Goal: Use online tool/utility: Utilize a website feature to perform a specific function

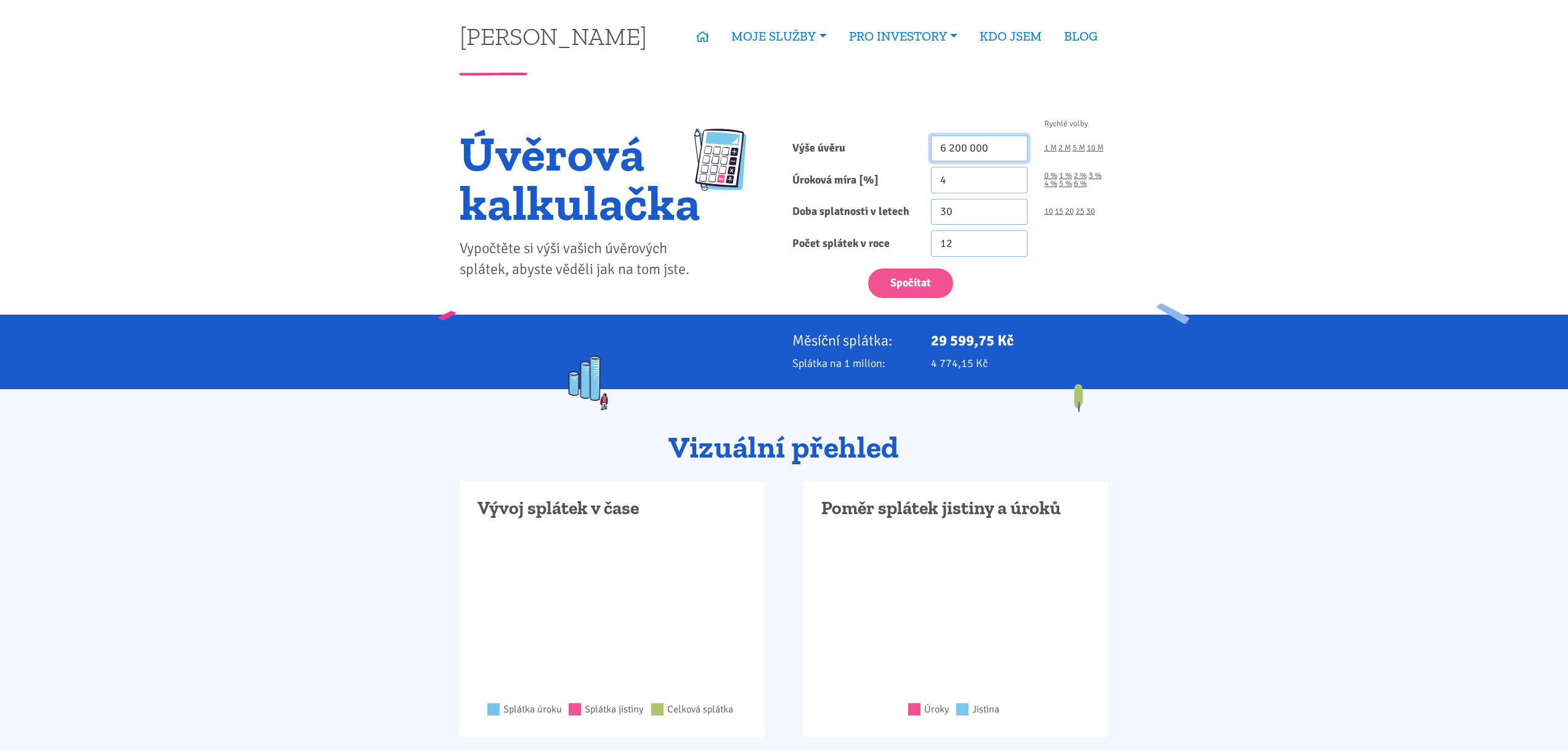
click at [1007, 149] on input "6 200 000" at bounding box center [979, 149] width 97 height 27
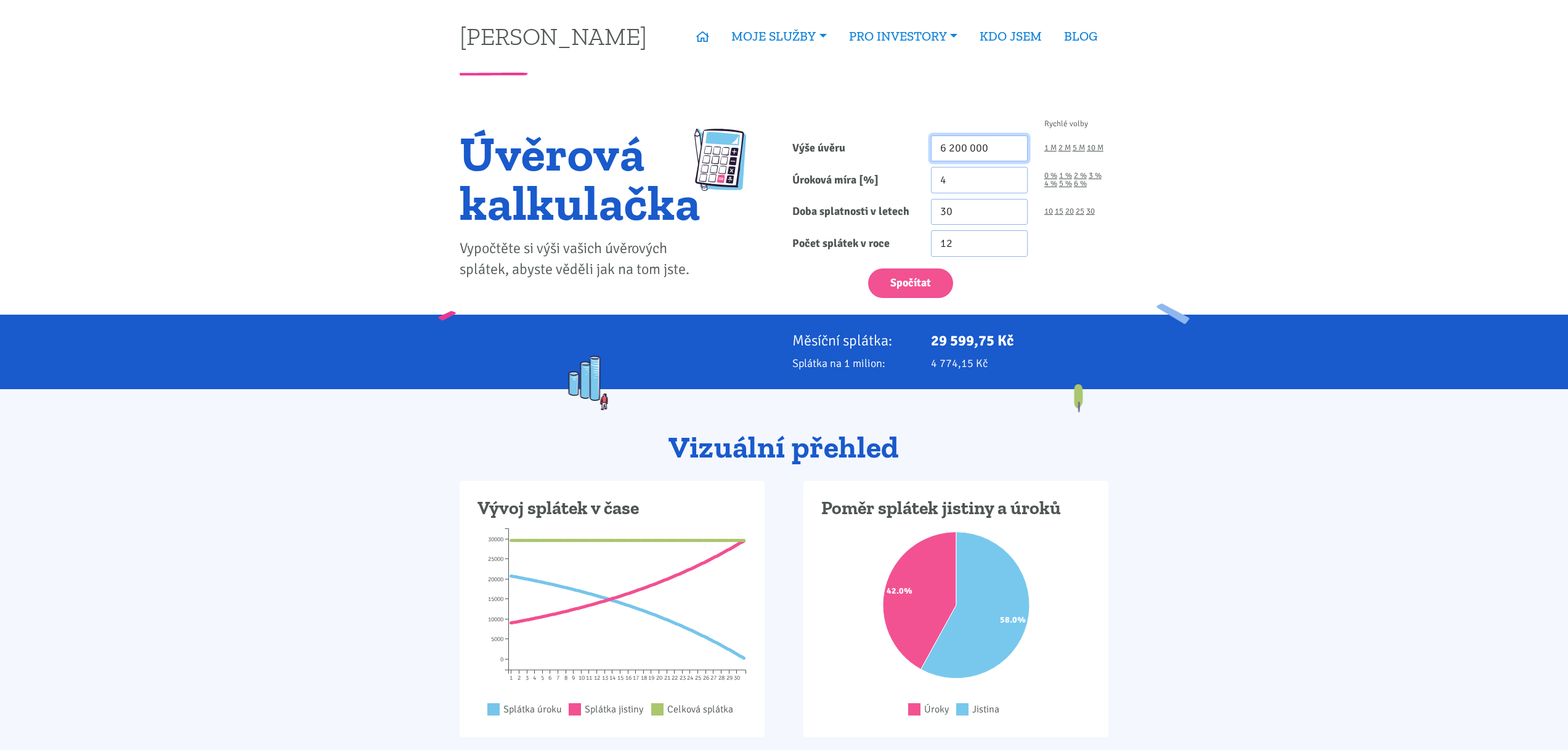
click at [1007, 149] on input "6 200 000" at bounding box center [979, 149] width 97 height 27
type input "3 000 000"
click at [972, 172] on input "4" at bounding box center [979, 180] width 97 height 27
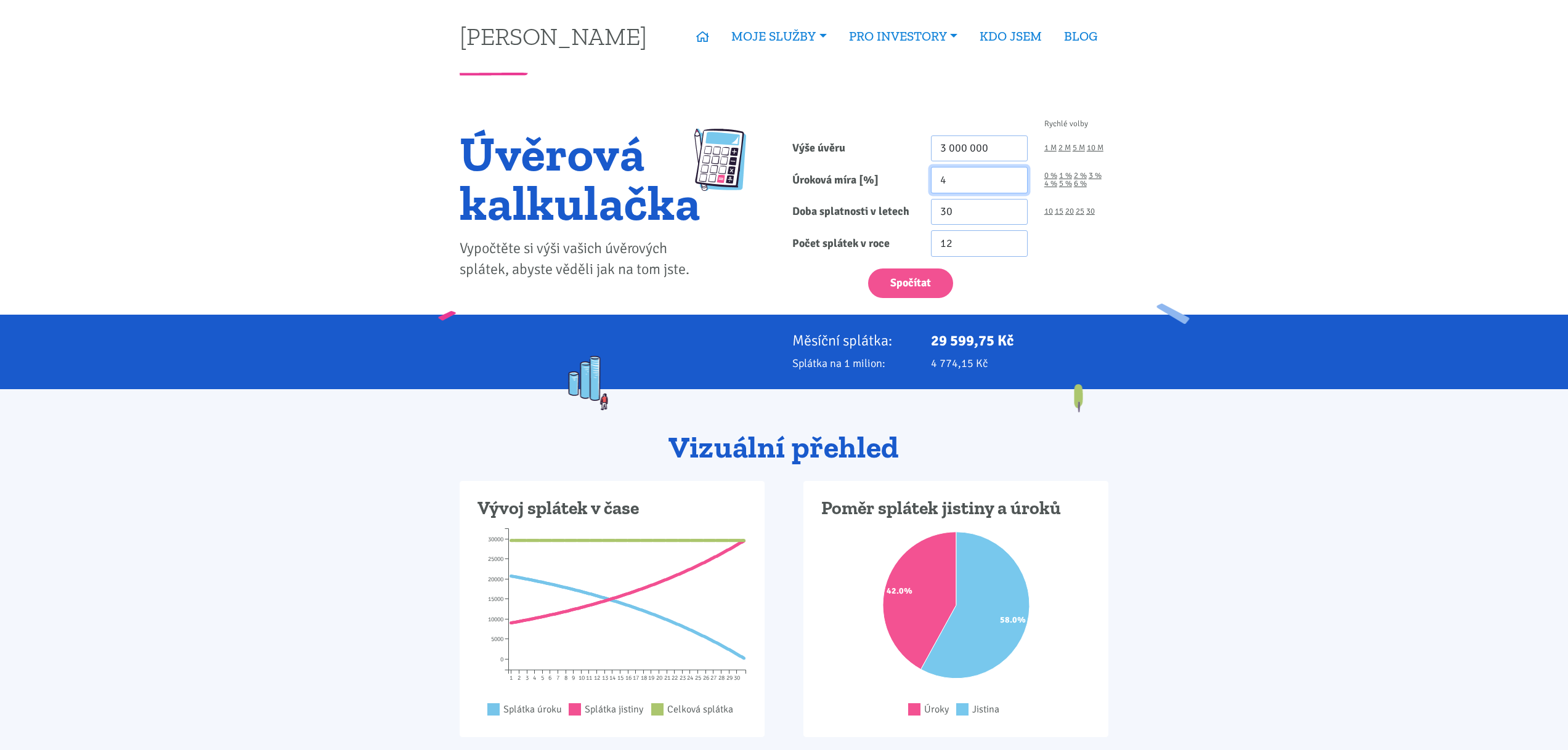
click at [972, 172] on input "4" at bounding box center [979, 180] width 97 height 27
click at [943, 189] on input "4" at bounding box center [979, 180] width 97 height 27
click at [959, 175] on input "4" at bounding box center [979, 180] width 97 height 27
type input "5"
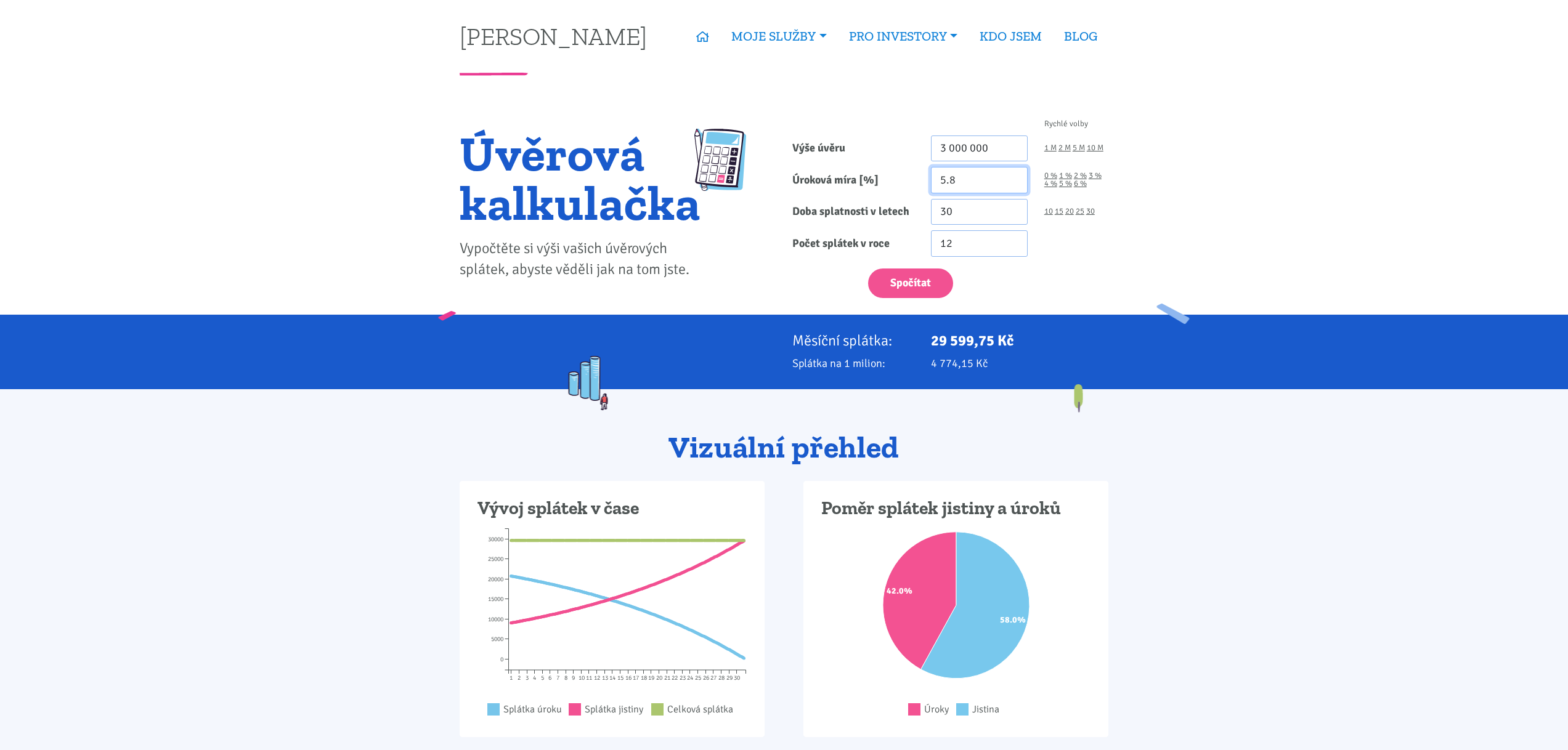
type input "5.8"
click at [962, 229] on form "Rychlé volby Výše úvěru 3 000 000 1 M 2 M 5 M 10 M Úroková míra [%] 5.8 0 % 1 %" at bounding box center [950, 209] width 316 height 178
click at [963, 217] on input "30" at bounding box center [979, 213] width 97 height 27
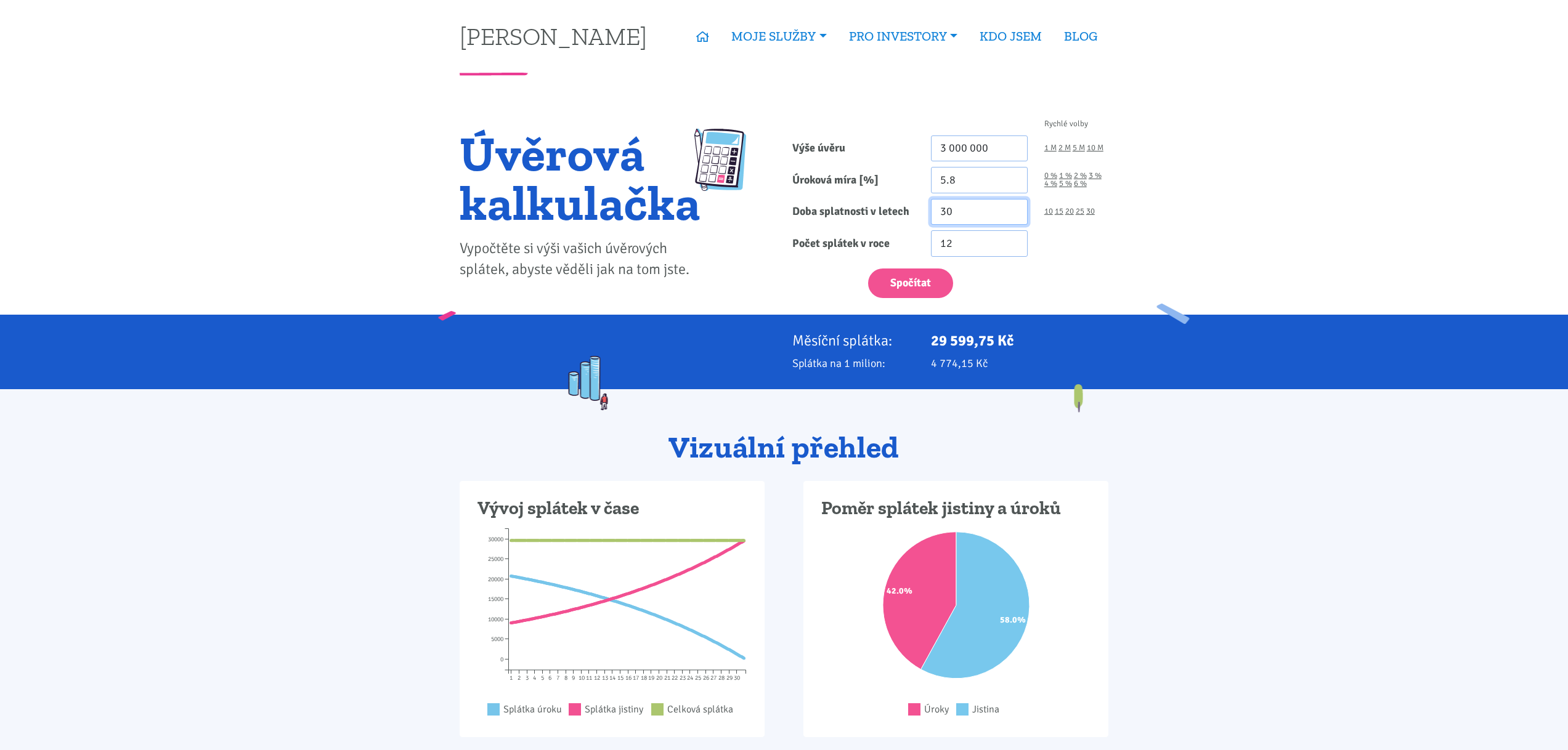
click at [963, 217] on input "30" at bounding box center [979, 213] width 97 height 27
click at [974, 148] on input "3 000 000" at bounding box center [979, 149] width 97 height 27
click at [974, 148] on input "8" at bounding box center [979, 149] width 97 height 27
type input "800 000"
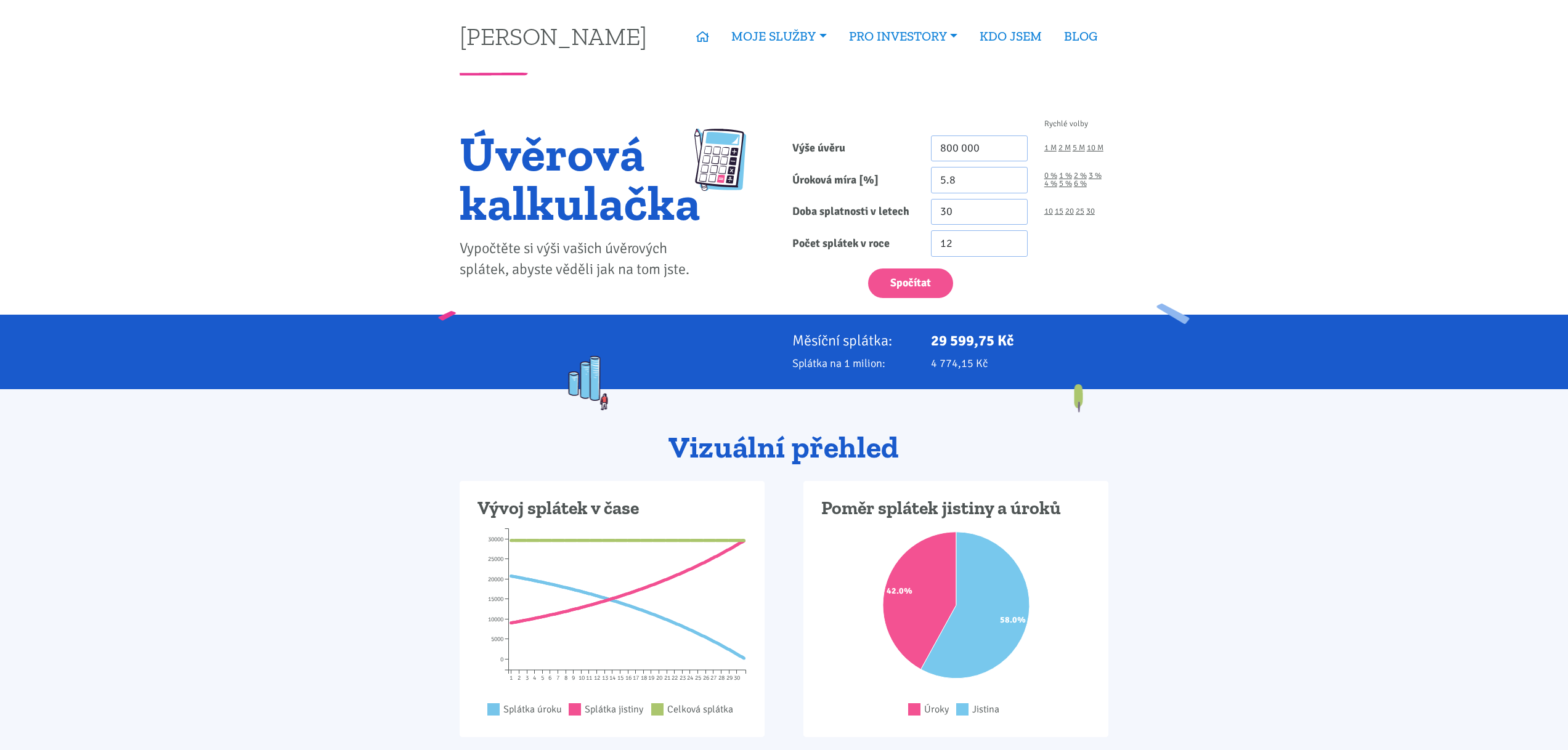
drag, startPoint x: 1298, startPoint y: 506, endPoint x: 1230, endPoint y: 440, distance: 94.8
click at [981, 181] on input "5.8" at bounding box center [979, 180] width 97 height 27
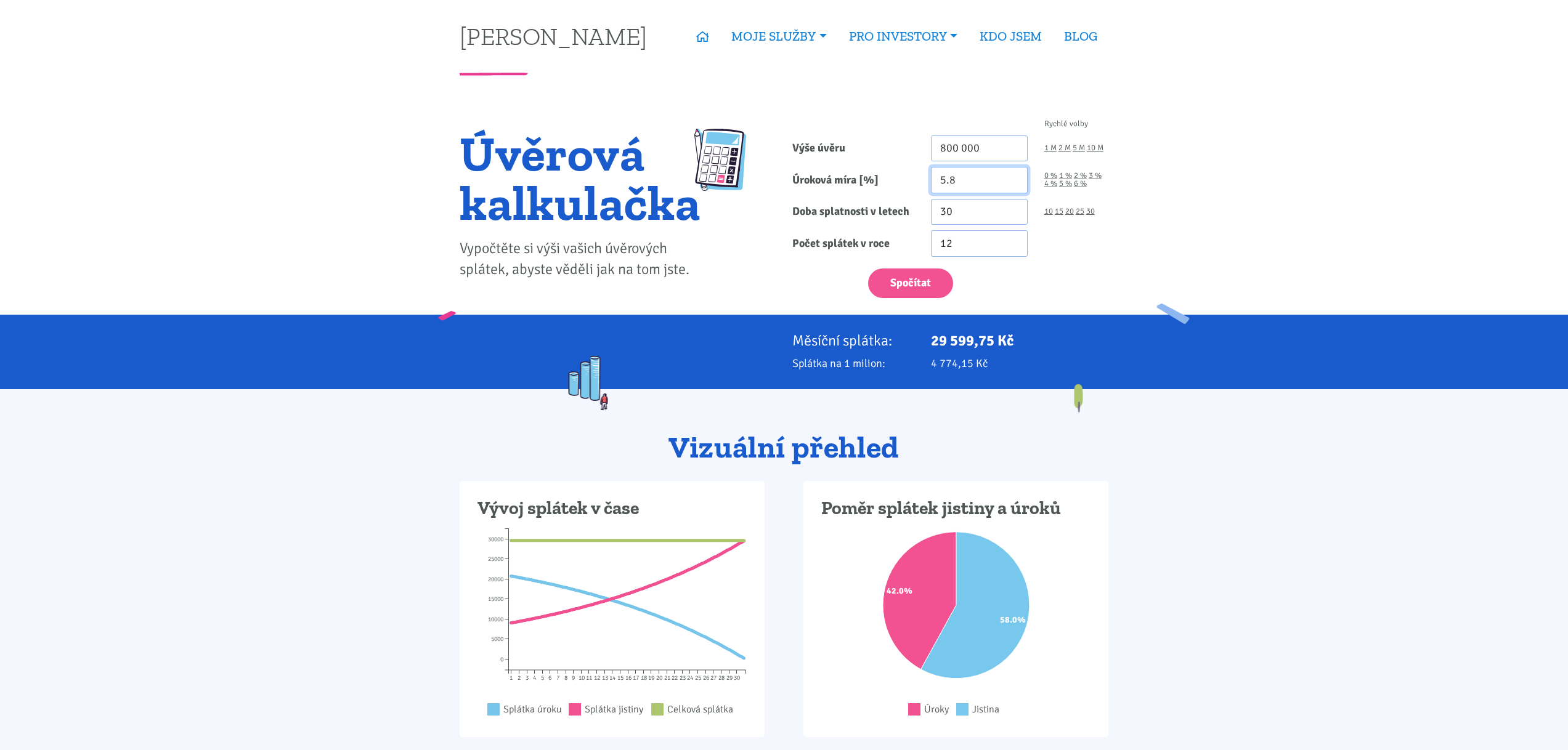
type input "3"
type input "3.99"
click at [972, 216] on input "30" at bounding box center [979, 213] width 97 height 27
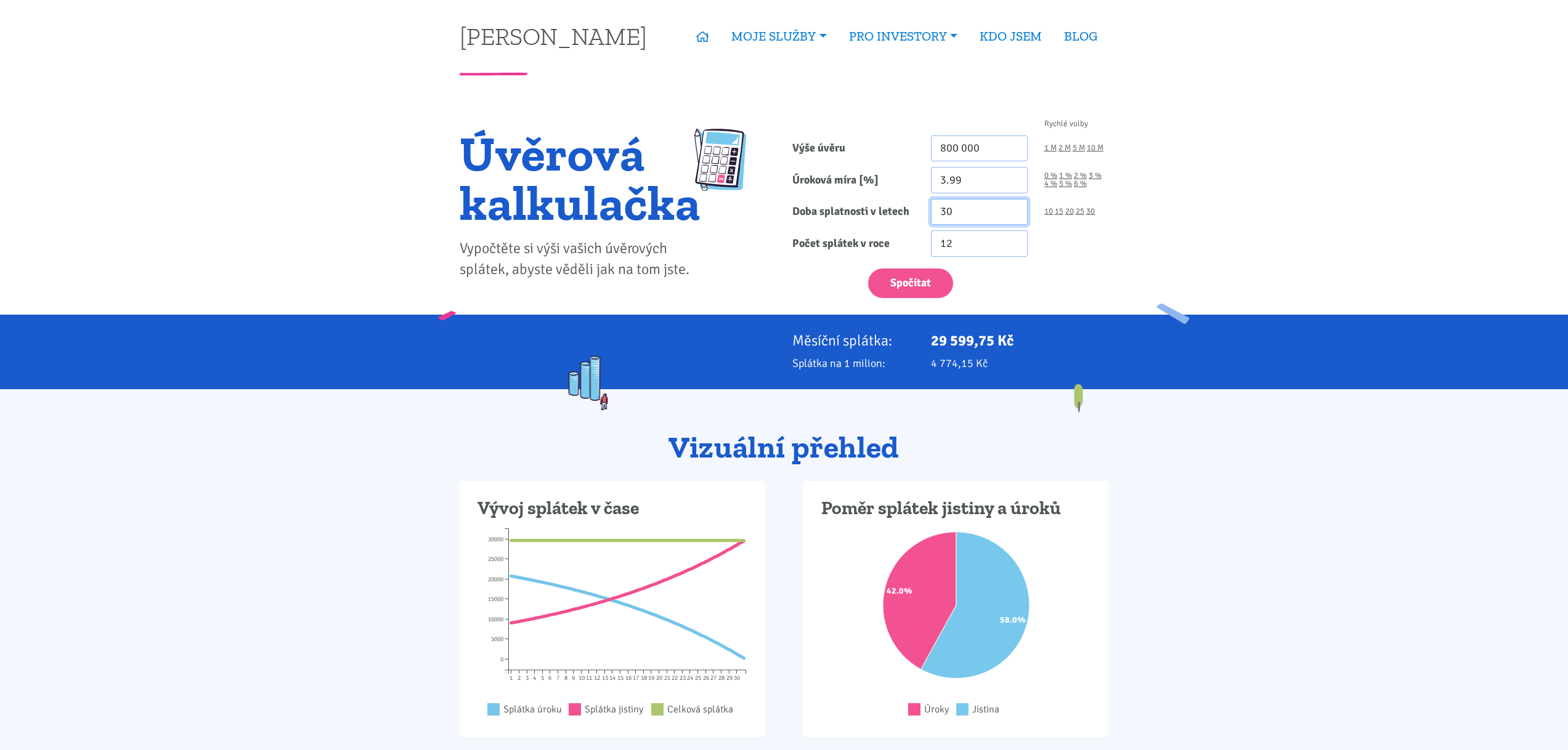
click at [961, 212] on input "30" at bounding box center [979, 213] width 97 height 27
drag, startPoint x: 947, startPoint y: 208, endPoint x: 906, endPoint y: 208, distance: 41.0
click at [906, 208] on div "Doba splatnosti v letech 30 10 15 20 25 30" at bounding box center [951, 213] width 333 height 27
type input "5"
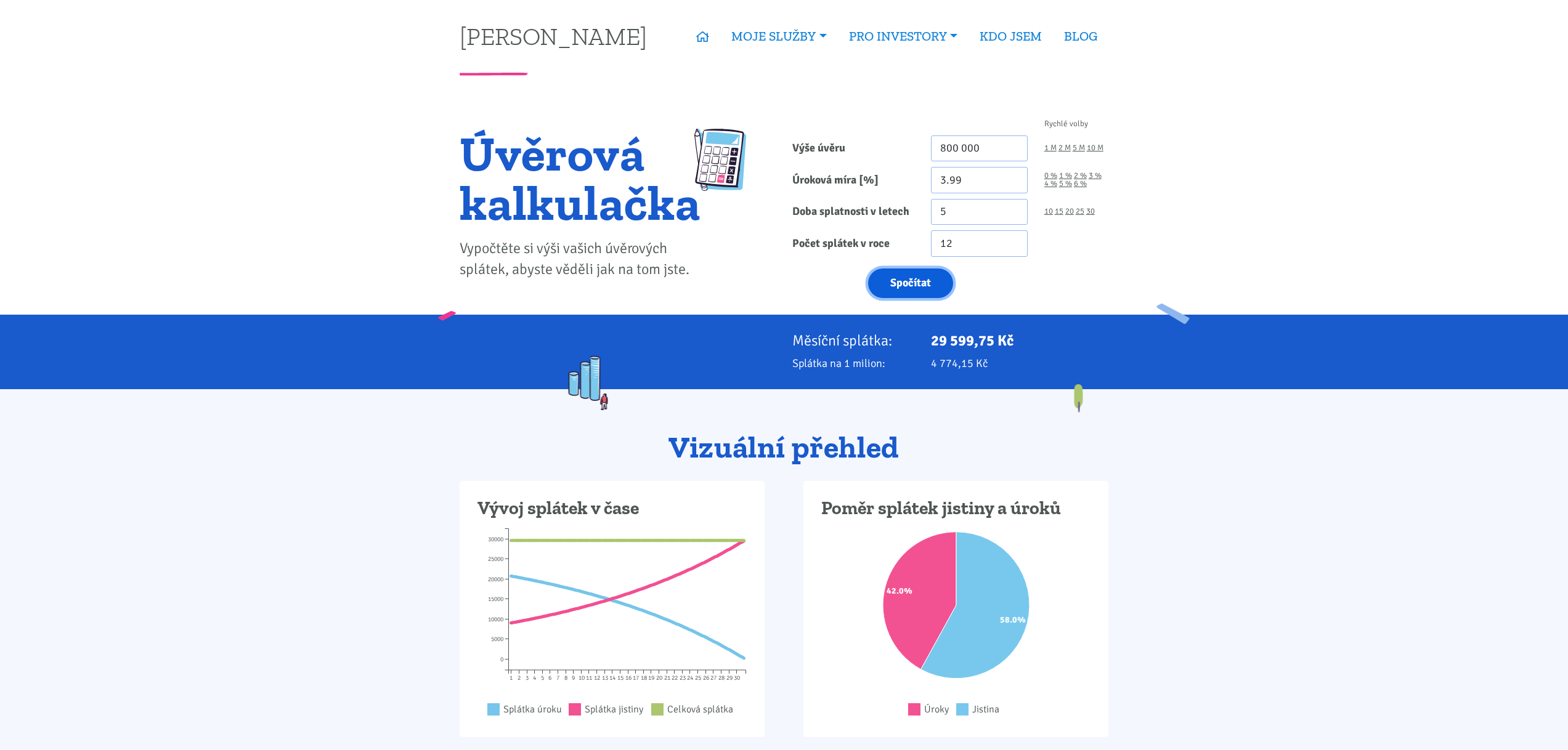
click at [905, 282] on button "Spočítat" at bounding box center [911, 283] width 85 height 30
type input "800000"
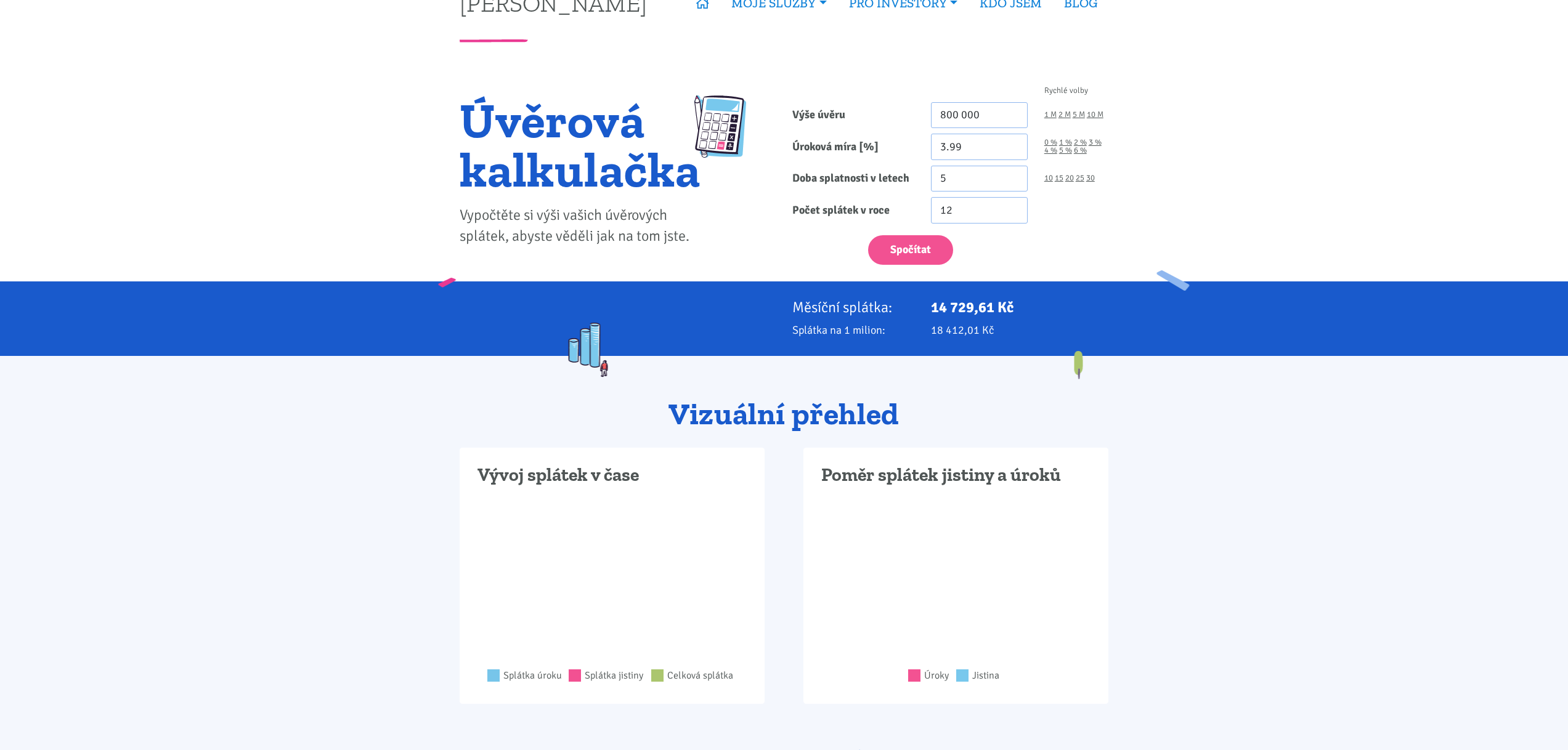
scroll to position [35, 0]
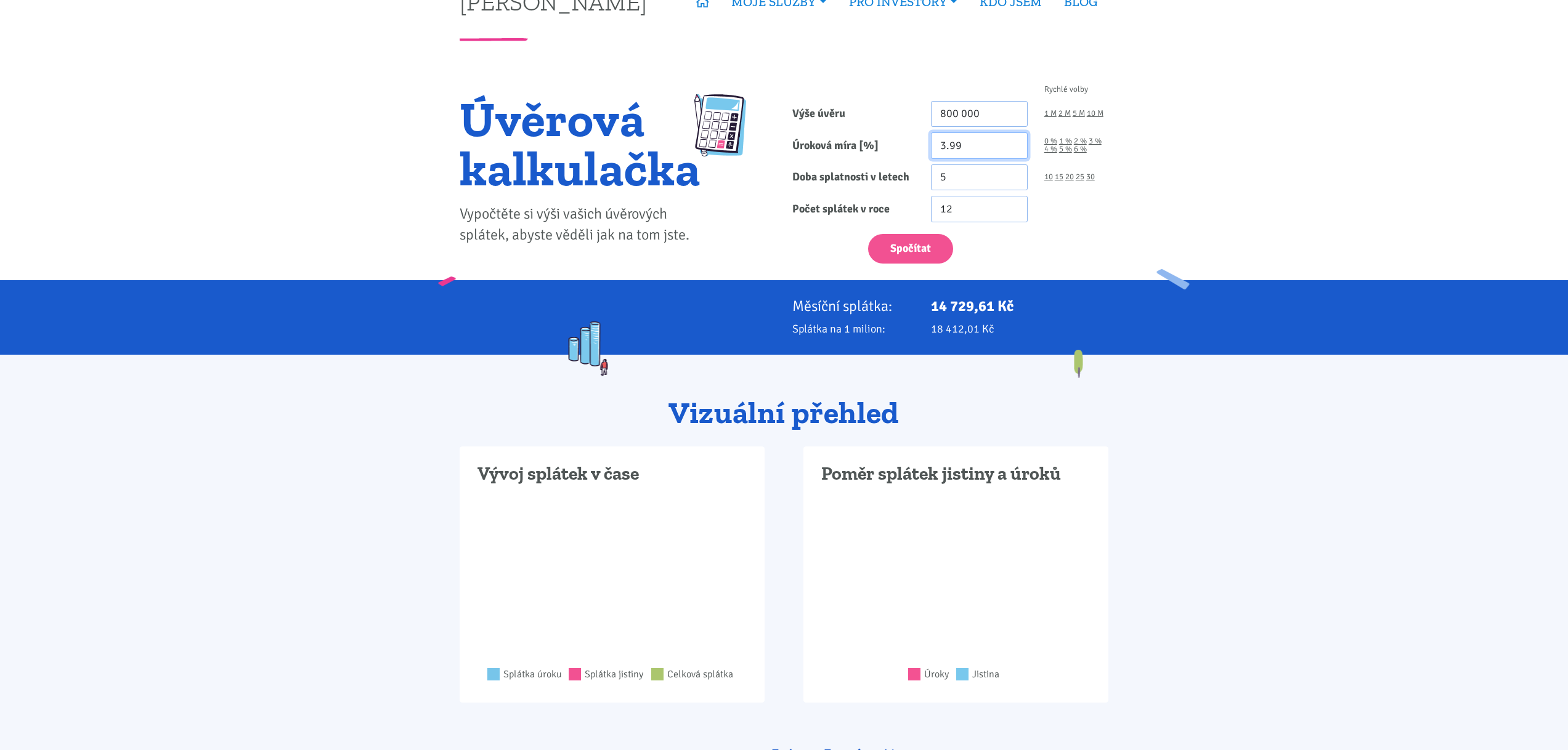
click at [970, 143] on input "3.99" at bounding box center [979, 146] width 97 height 27
type input "5.8"
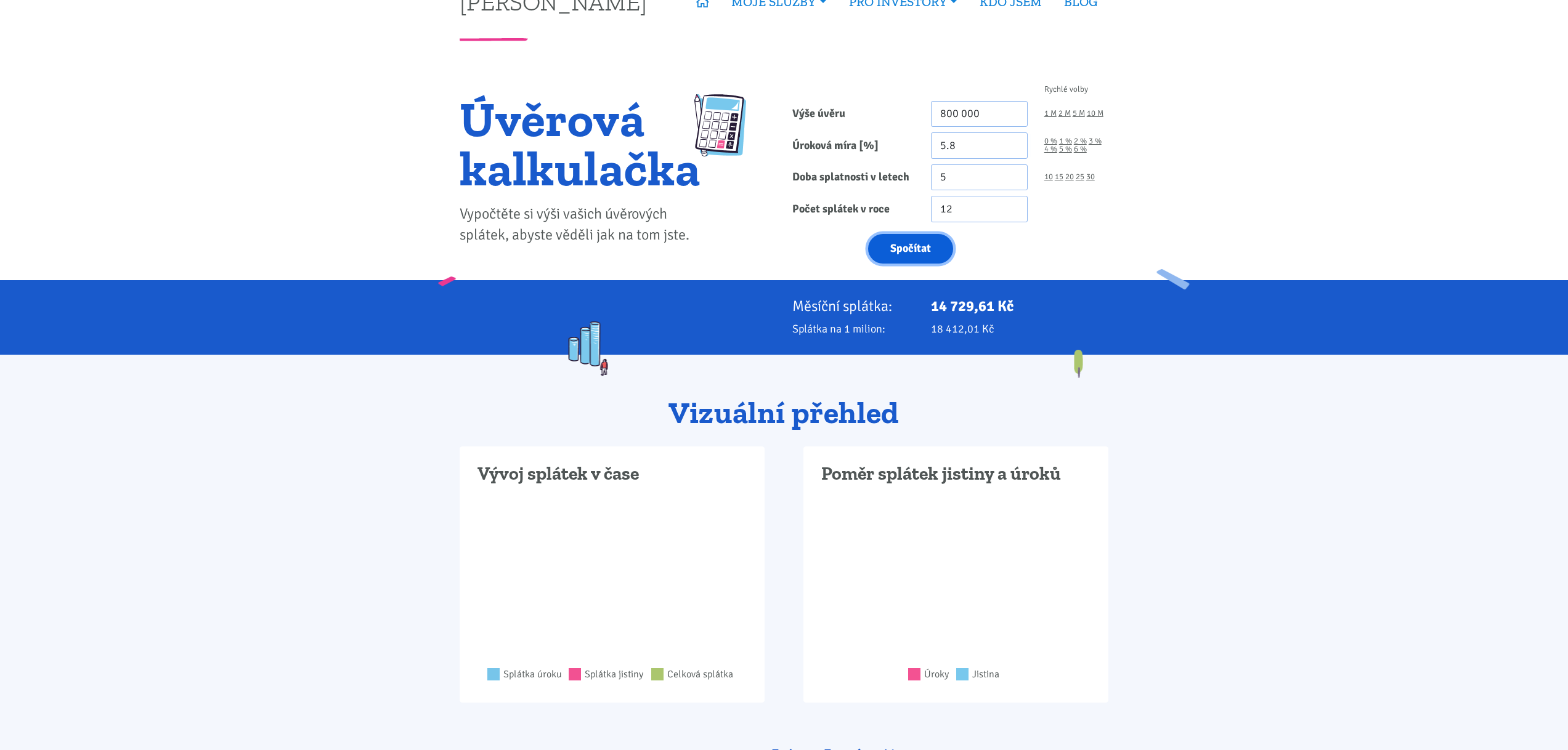
click at [914, 246] on button "Spočítat" at bounding box center [911, 249] width 85 height 30
type input "800000"
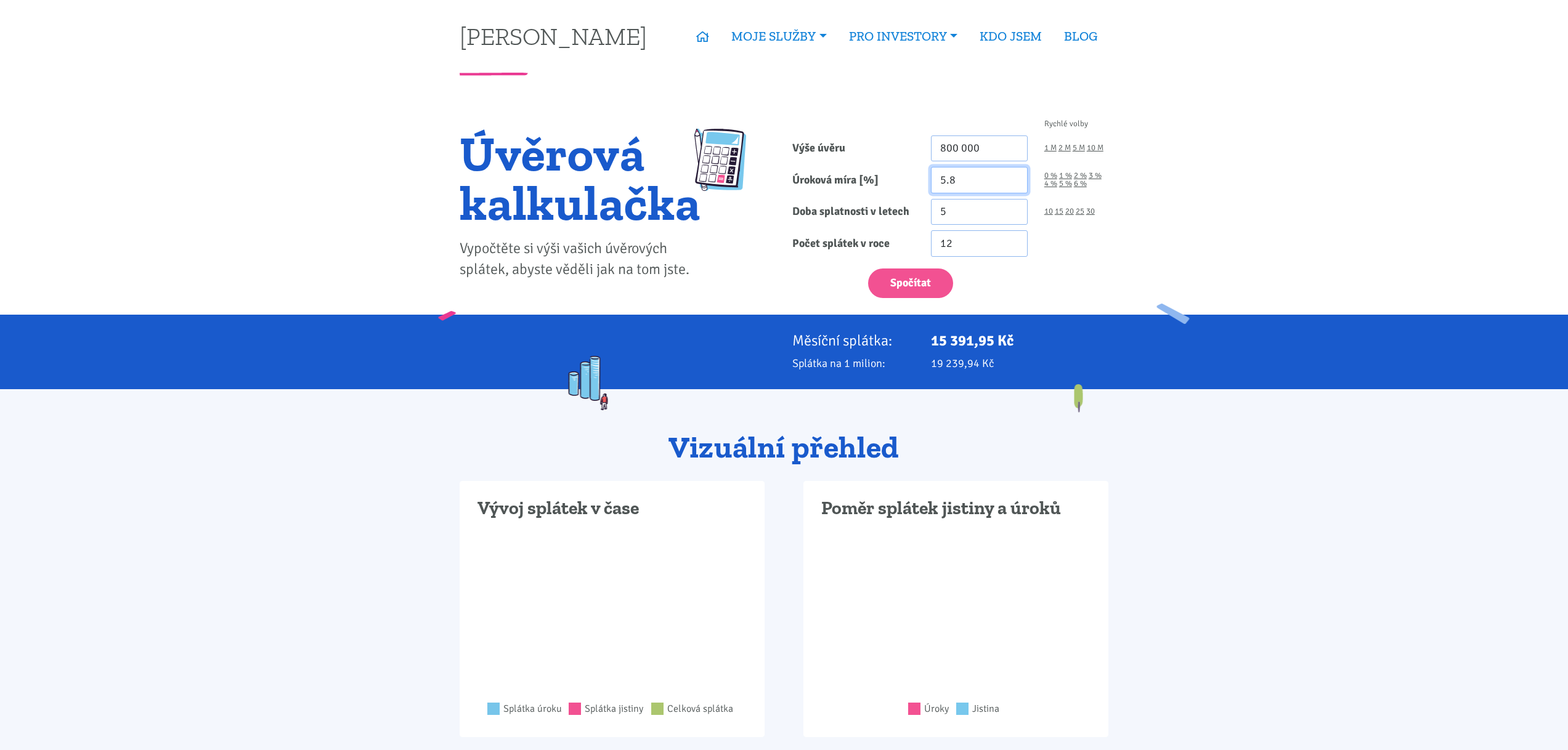
click at [985, 170] on input "5.8" at bounding box center [979, 180] width 97 height 27
